Goal: Navigation & Orientation: Find specific page/section

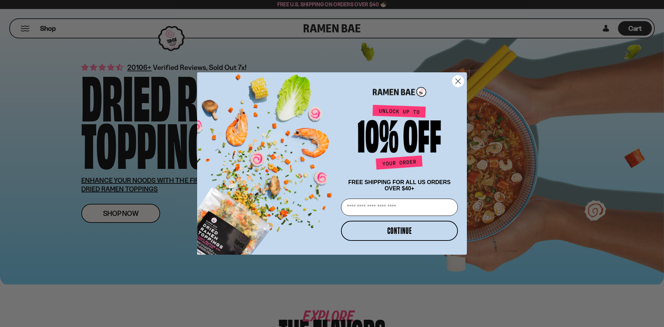
click at [456, 79] on icon "Close dialog" at bounding box center [457, 81] width 5 height 5
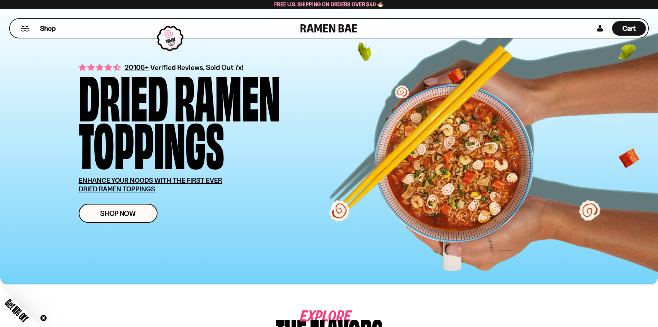
click at [31, 27] on div "Shop" at bounding box center [156, 28] width 289 height 19
click at [26, 31] on button "Mobile Menu Trigger" at bounding box center [24, 29] width 9 height 6
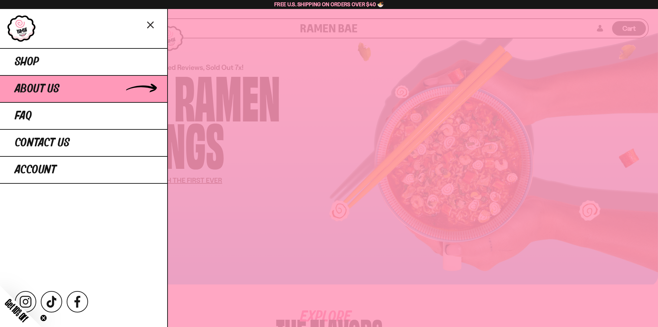
click at [51, 86] on span "About Us" at bounding box center [37, 89] width 45 height 12
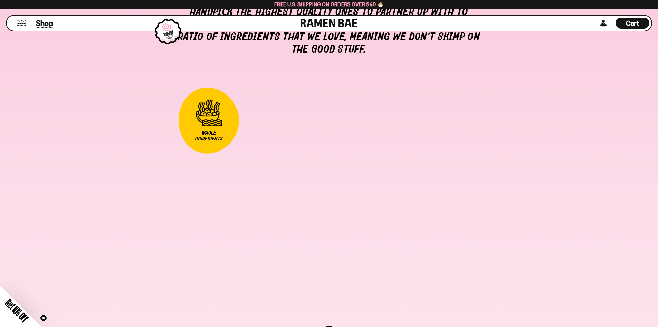
scroll to position [829, 0]
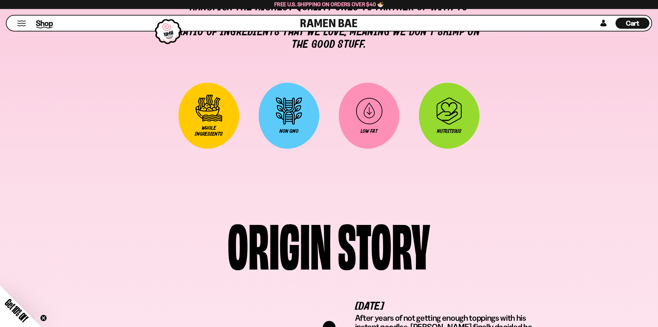
click at [42, 21] on span "Shop" at bounding box center [44, 23] width 17 height 10
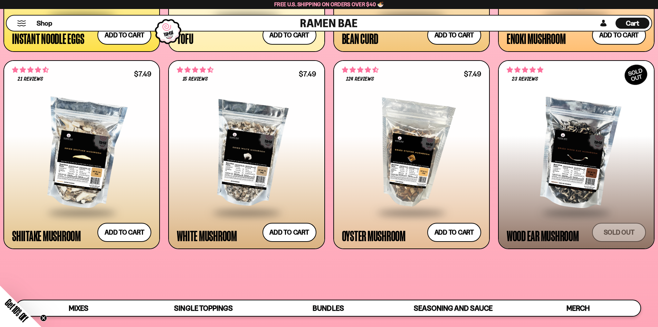
scroll to position [1140, 0]
